Goal: Task Accomplishment & Management: Use online tool/utility

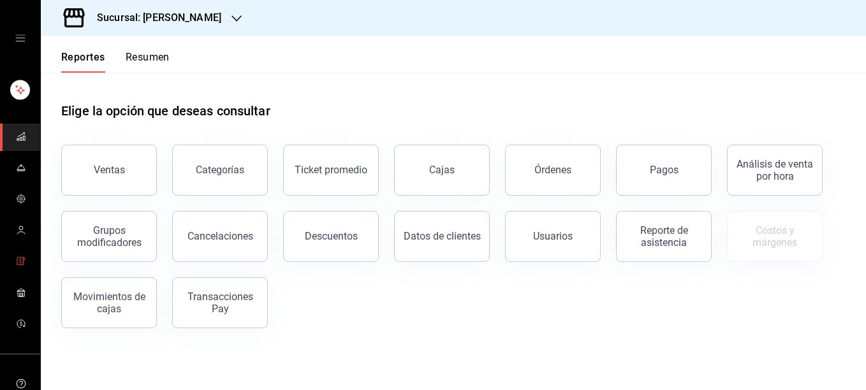
click at [16, 263] on icon "mailbox folders" at bounding box center [21, 261] width 10 height 10
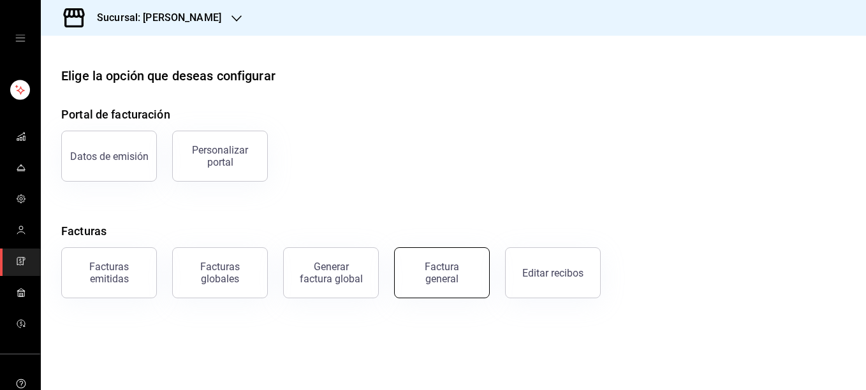
click at [450, 278] on div "Factura general" at bounding box center [442, 273] width 64 height 24
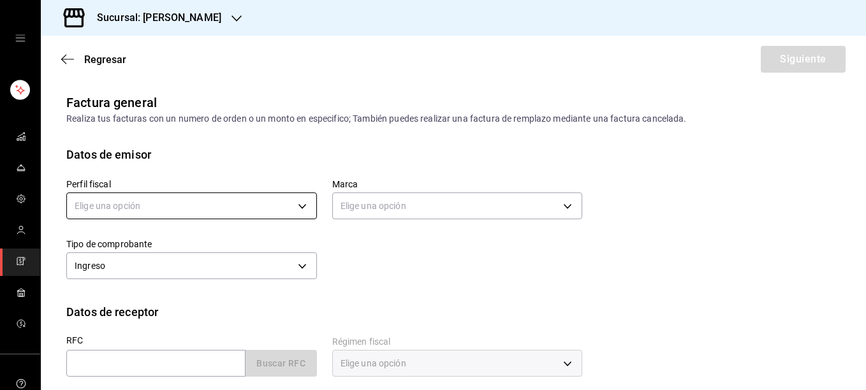
click at [186, 207] on body "Sucursal: [PERSON_NAME] Regresar Siguiente Factura general Realiza tus facturas…" at bounding box center [433, 195] width 866 height 390
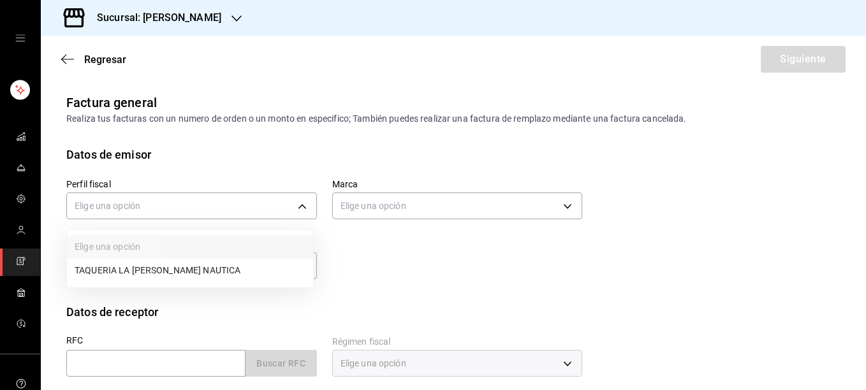
click at [139, 262] on li "TAQUERIA LA [PERSON_NAME] NAUTICA" at bounding box center [190, 271] width 246 height 24
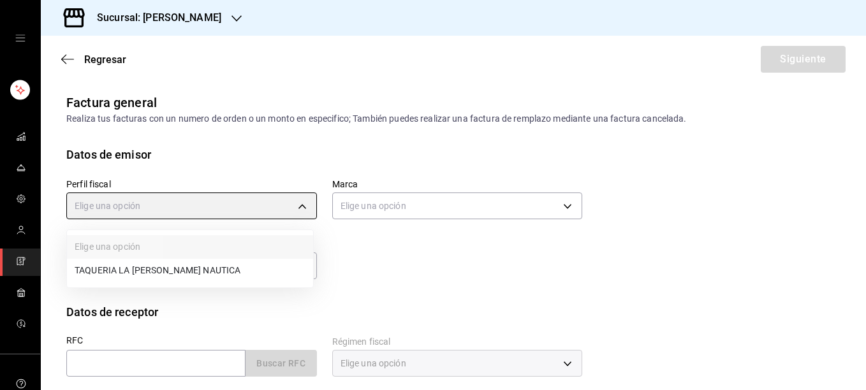
type input "8ae5469c-b252-42ce-8a14-eb66129f127f"
type input "e6600c40-0213-48d4-9f06-7294223b882d"
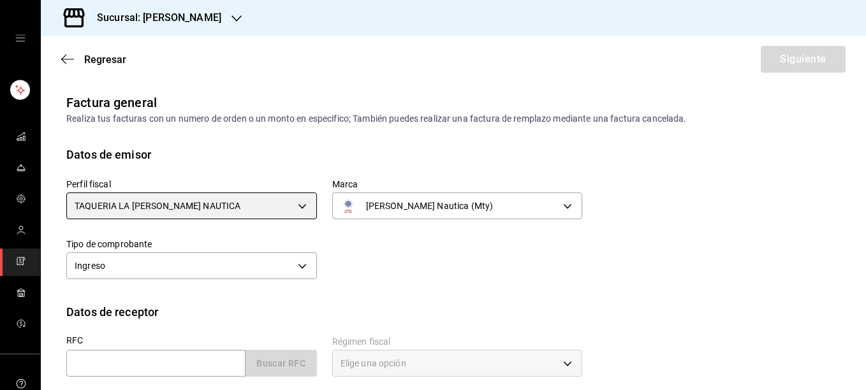
scroll to position [167, 0]
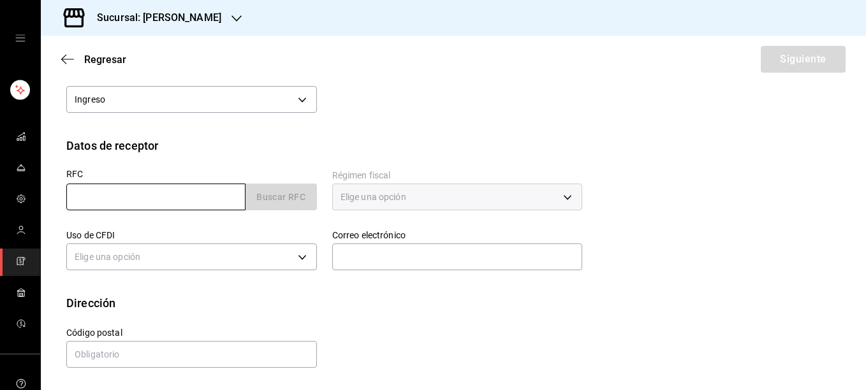
click at [179, 192] on input "text" at bounding box center [155, 197] width 179 height 27
paste input "GMA901220U11"
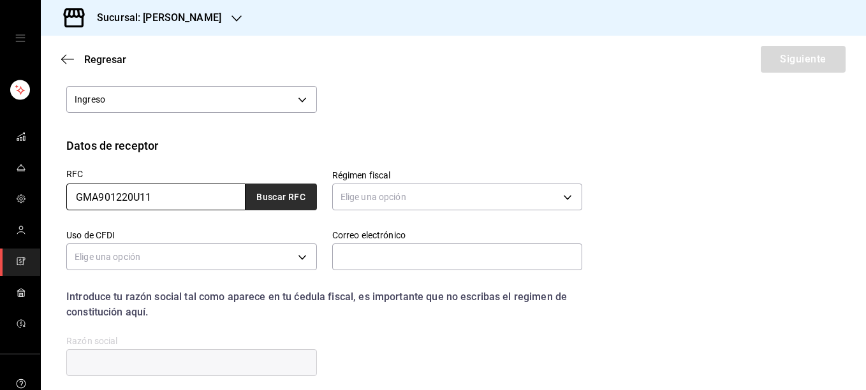
type input "GMA901220U11"
click at [288, 186] on button "Buscar RFC" at bounding box center [281, 197] width 71 height 27
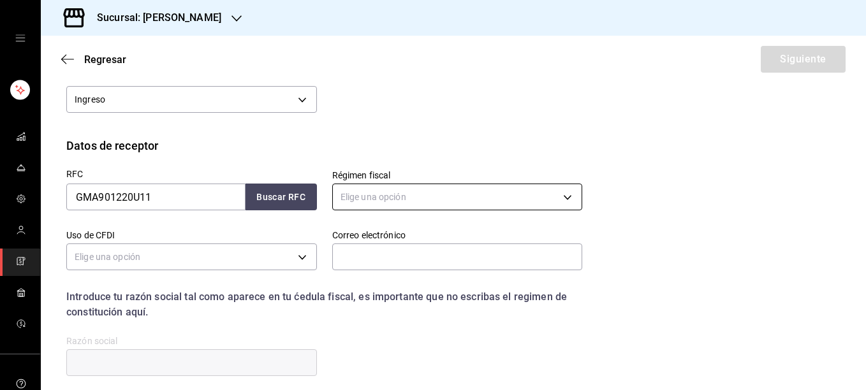
click at [454, 188] on body "Sucursal: [PERSON_NAME] Regresar Siguiente Factura general Realiza tus facturas…" at bounding box center [433, 195] width 866 height 390
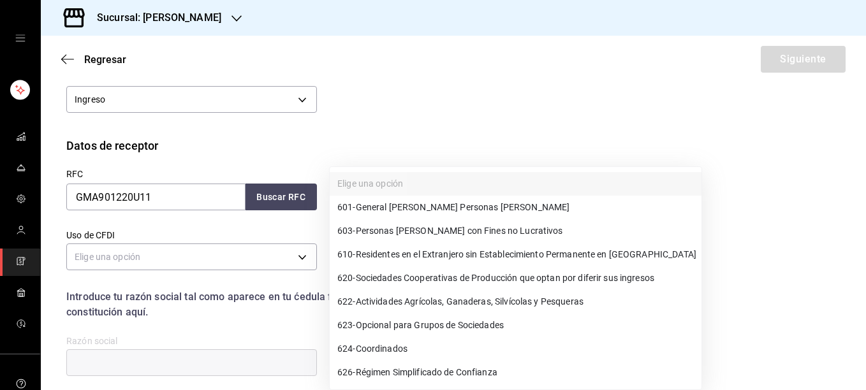
click at [413, 211] on span "601 - General [PERSON_NAME] Personas [PERSON_NAME]" at bounding box center [453, 207] width 232 height 13
type input "601"
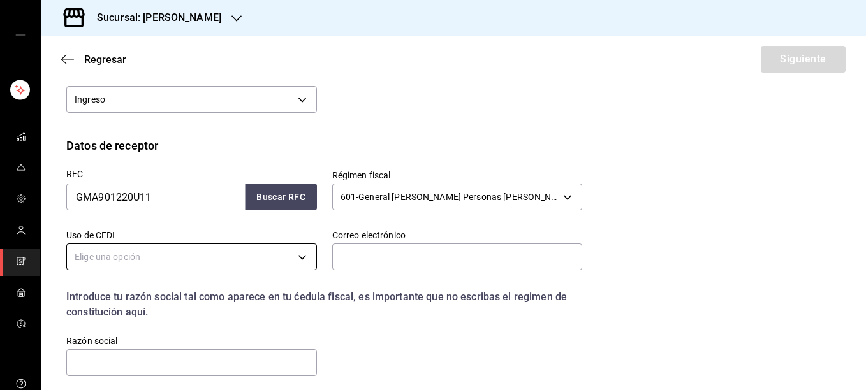
click at [278, 258] on body "Sucursal: [PERSON_NAME] Regresar Siguiente Factura general Realiza tus facturas…" at bounding box center [433, 195] width 866 height 390
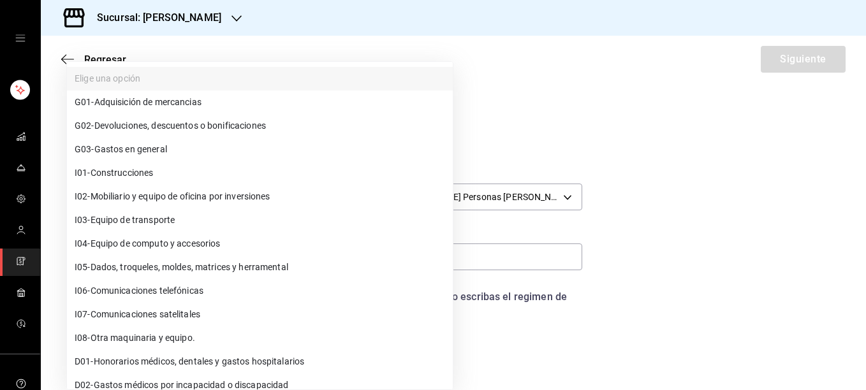
click at [167, 146] on span "G03 - Gastos en general" at bounding box center [121, 149] width 93 height 13
type input "G03"
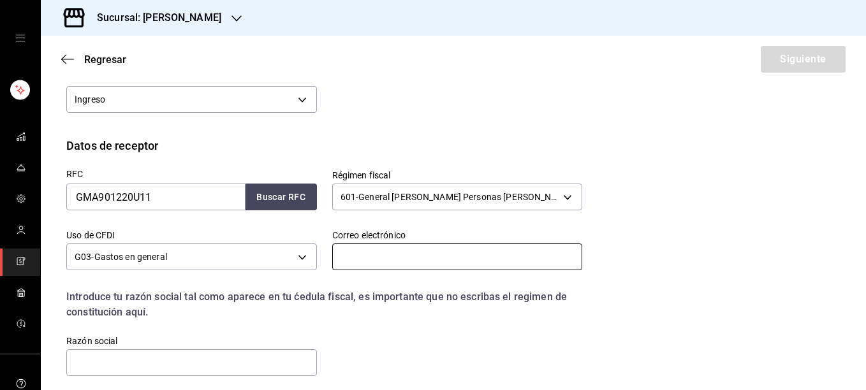
click at [476, 255] on input "text" at bounding box center [457, 257] width 251 height 27
paste input "[EMAIL_ADDRESS][DOMAIN_NAME]"
type input "[EMAIL_ADDRESS][DOMAIN_NAME]"
click at [447, 359] on div "RFC GMA901220U11 Buscar RFC Régimen fiscal 601 - General [PERSON_NAME] Personas…" at bounding box center [316, 266] width 531 height 224
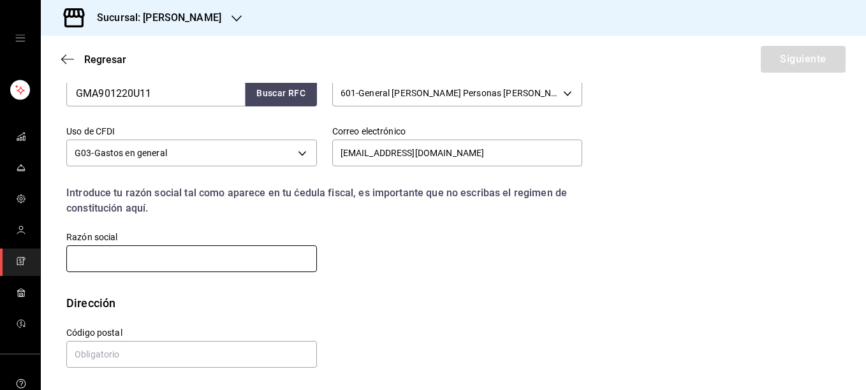
click at [105, 255] on input "text" at bounding box center [191, 259] width 251 height 27
paste input "GAMA MATERIALES Y ACEROS"
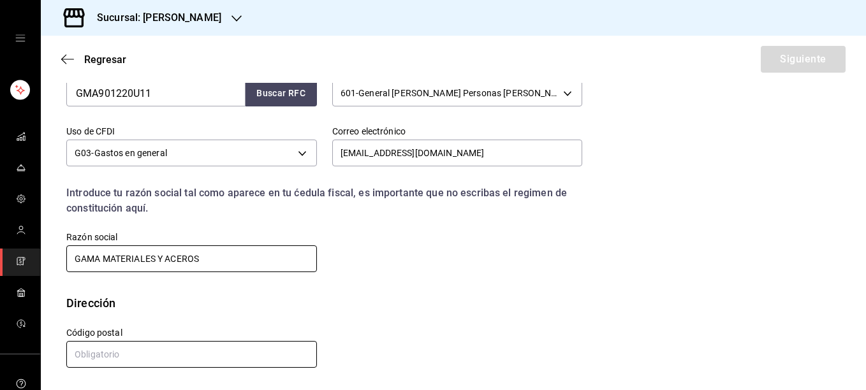
type input "GAMA MATERIALES Y ACEROS"
click at [200, 346] on input "text" at bounding box center [191, 354] width 251 height 27
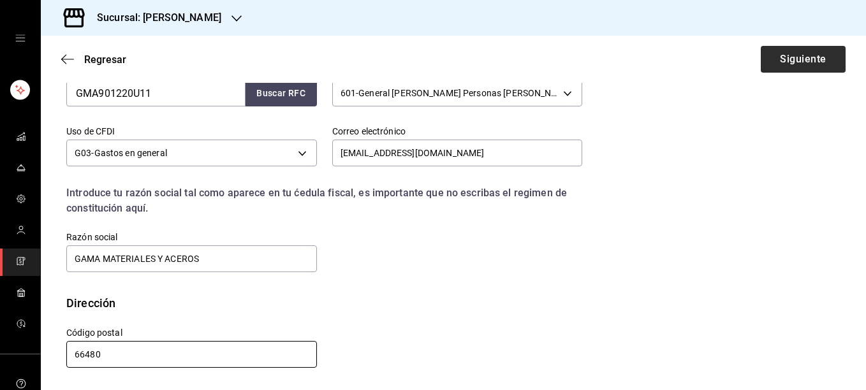
type input "66480"
click at [781, 65] on button "Siguiente" at bounding box center [803, 59] width 85 height 27
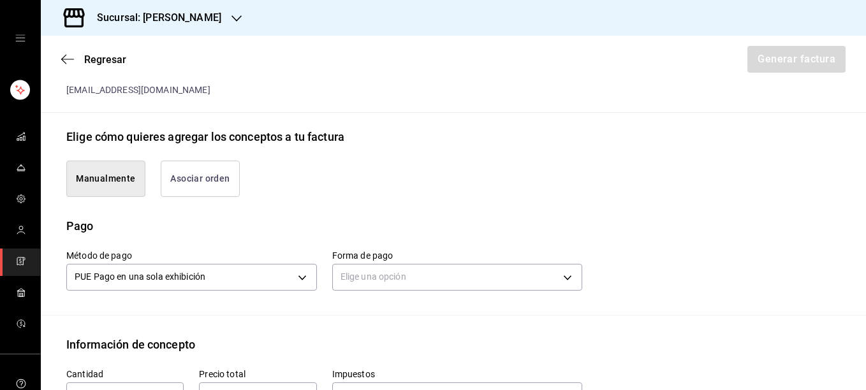
click at [212, 161] on button "Asociar orden" at bounding box center [200, 179] width 79 height 36
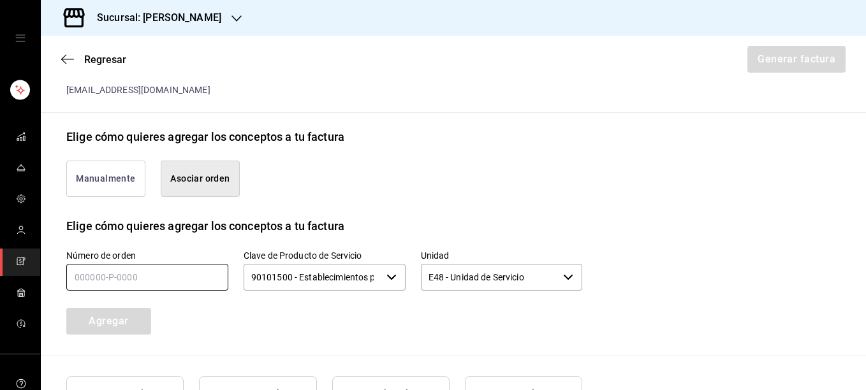
click at [106, 265] on input "text" at bounding box center [147, 277] width 162 height 27
type input "200925-p-0080"
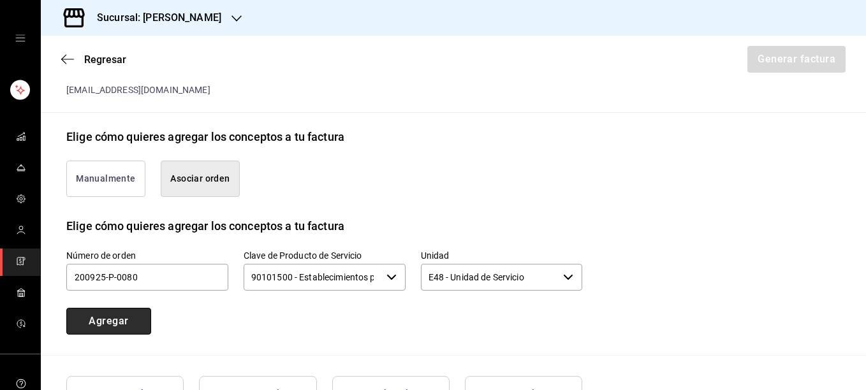
click at [151, 319] on button "Agregar" at bounding box center [108, 321] width 85 height 27
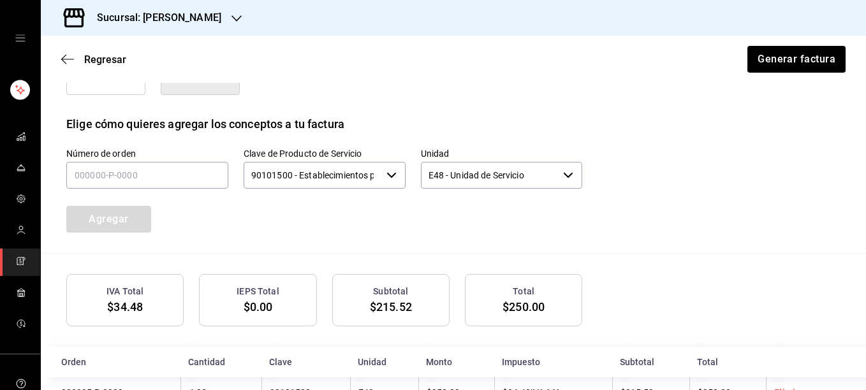
scroll to position [404, 0]
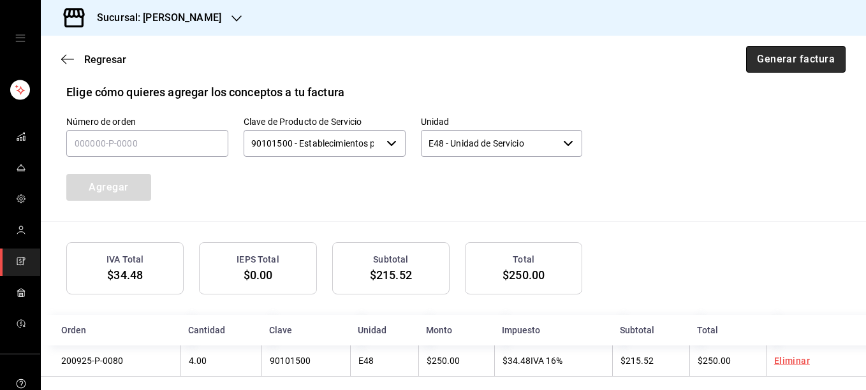
click at [783, 62] on button "Generar factura" at bounding box center [796, 59] width 100 height 27
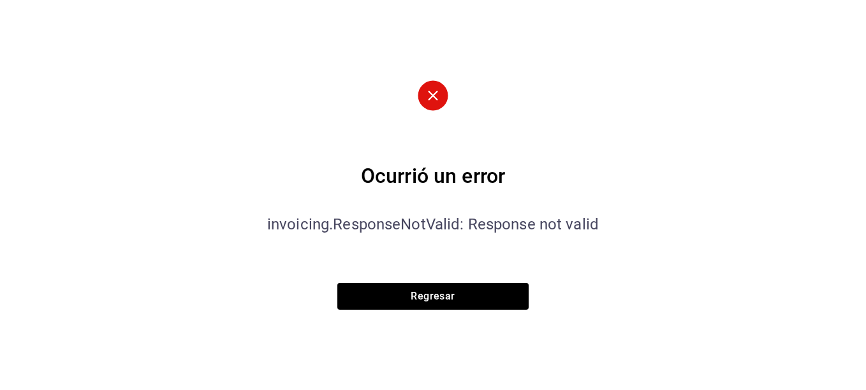
click at [640, 194] on div "Ocurrió un error invoicing.ResponseNotValid: Response not valid" at bounding box center [433, 212] width 415 height 92
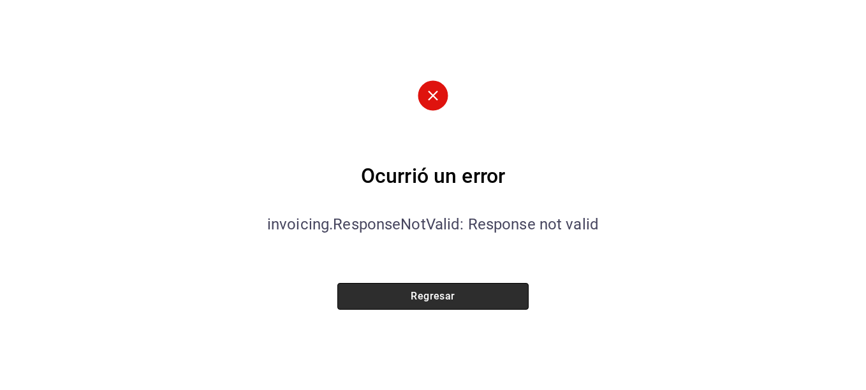
click at [450, 299] on button "Regresar" at bounding box center [432, 296] width 191 height 27
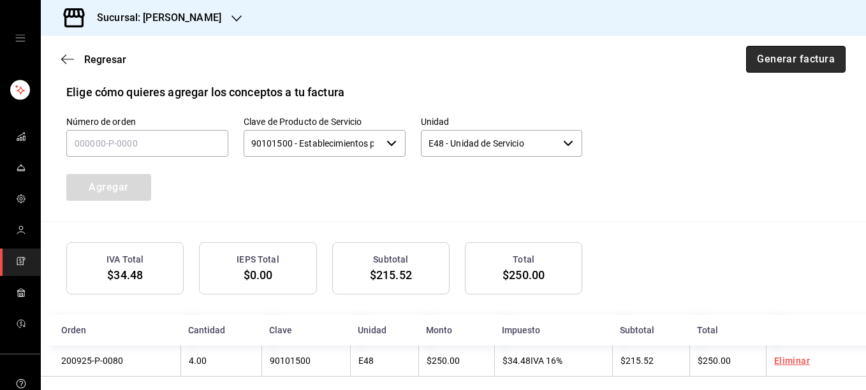
click at [795, 64] on button "Generar factura" at bounding box center [796, 59] width 100 height 27
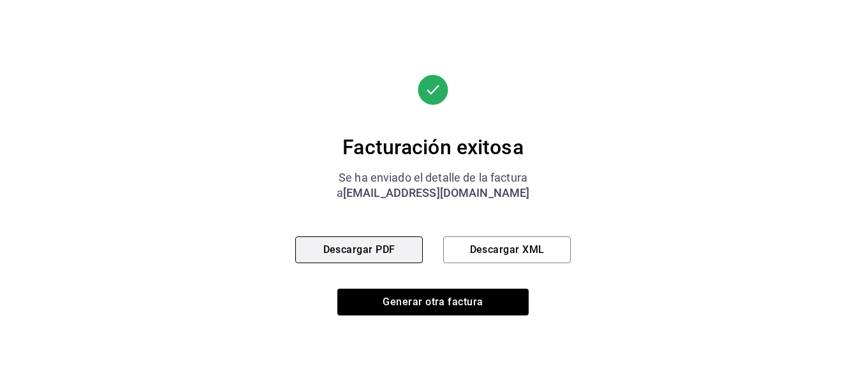
click at [372, 246] on button "Descargar PDF" at bounding box center [359, 250] width 128 height 27
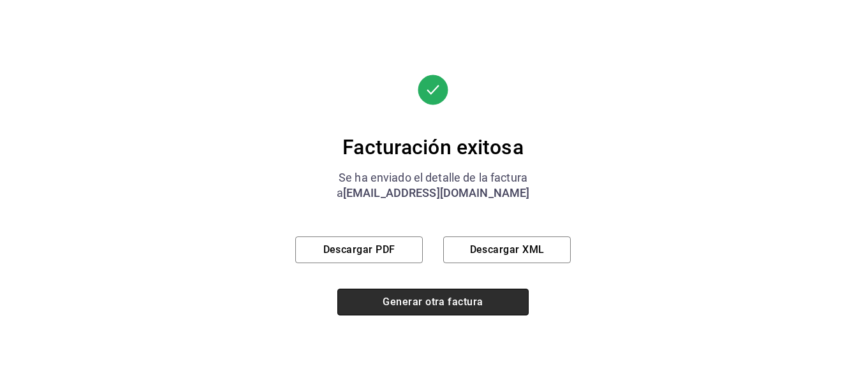
click at [431, 309] on button "Generar otra factura" at bounding box center [432, 302] width 191 height 27
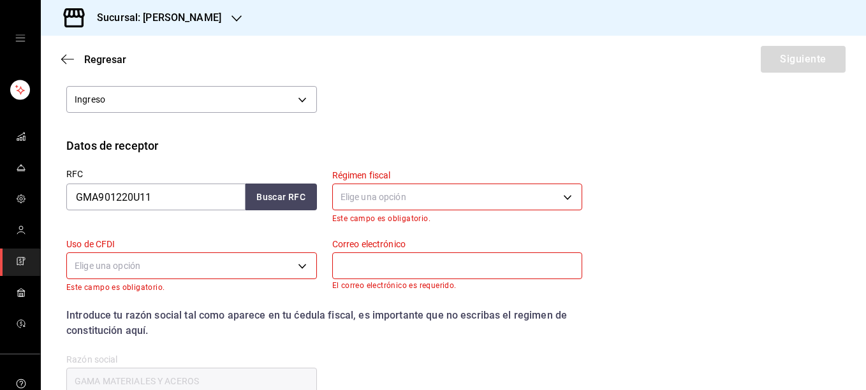
click at [15, 38] on icon "open drawer" at bounding box center [20, 38] width 10 height 6
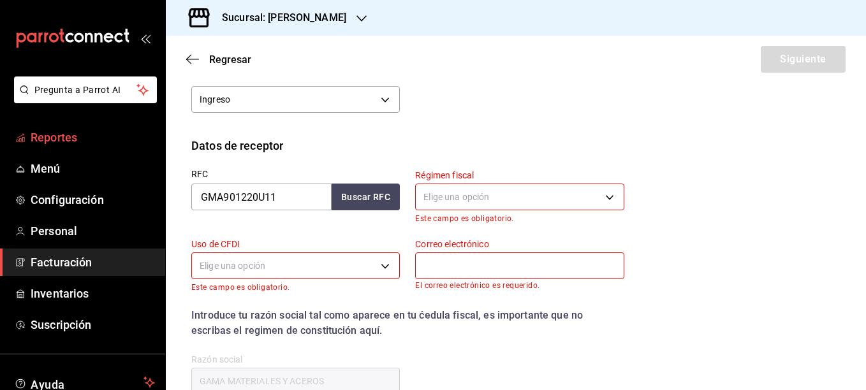
click at [50, 148] on link "Reportes" at bounding box center [82, 137] width 165 height 27
